Goal: Navigation & Orientation: Go to known website

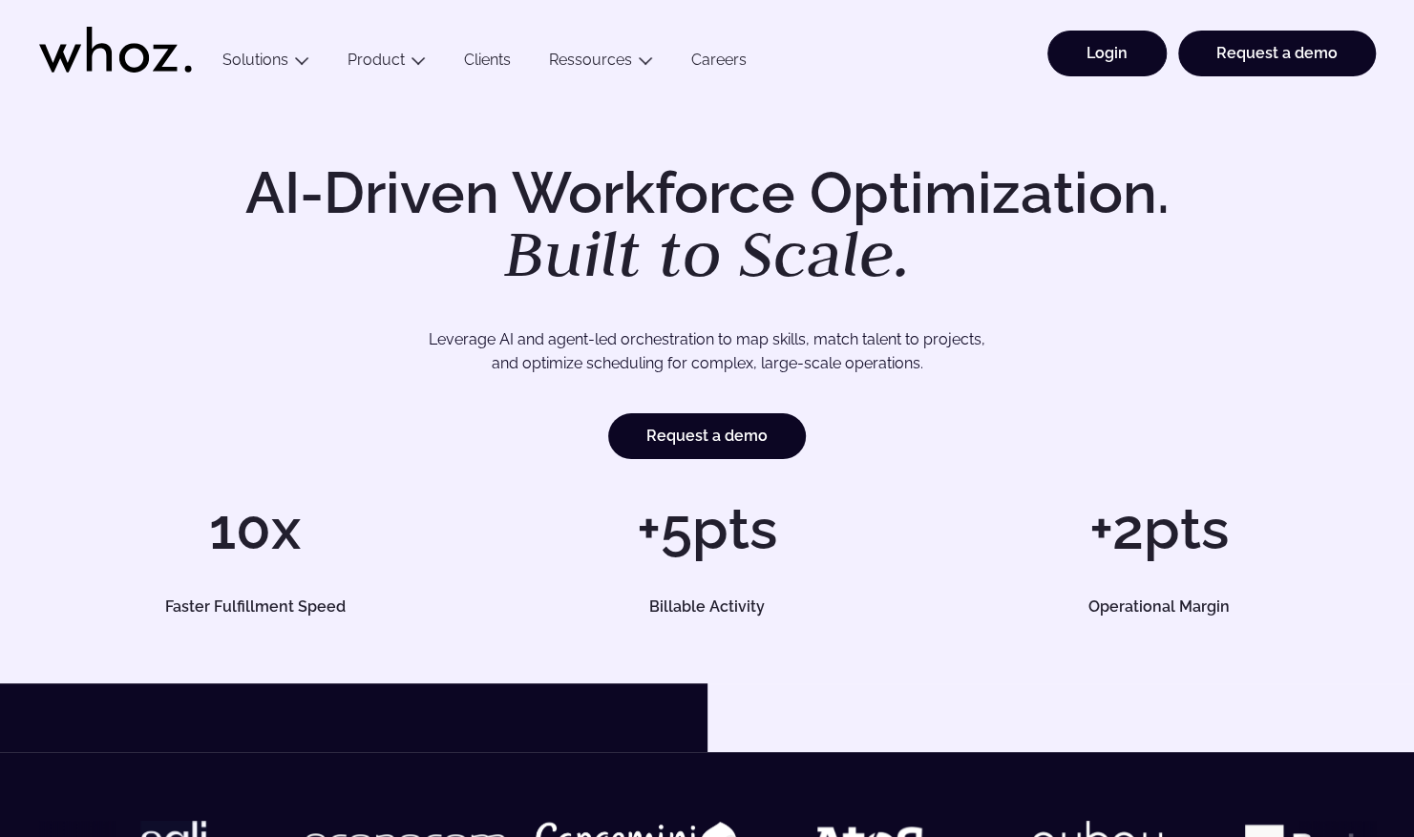
click at [1144, 47] on link "Login" at bounding box center [1106, 54] width 119 height 46
click at [1105, 51] on link "Login" at bounding box center [1106, 54] width 119 height 46
